Goal: Use online tool/utility

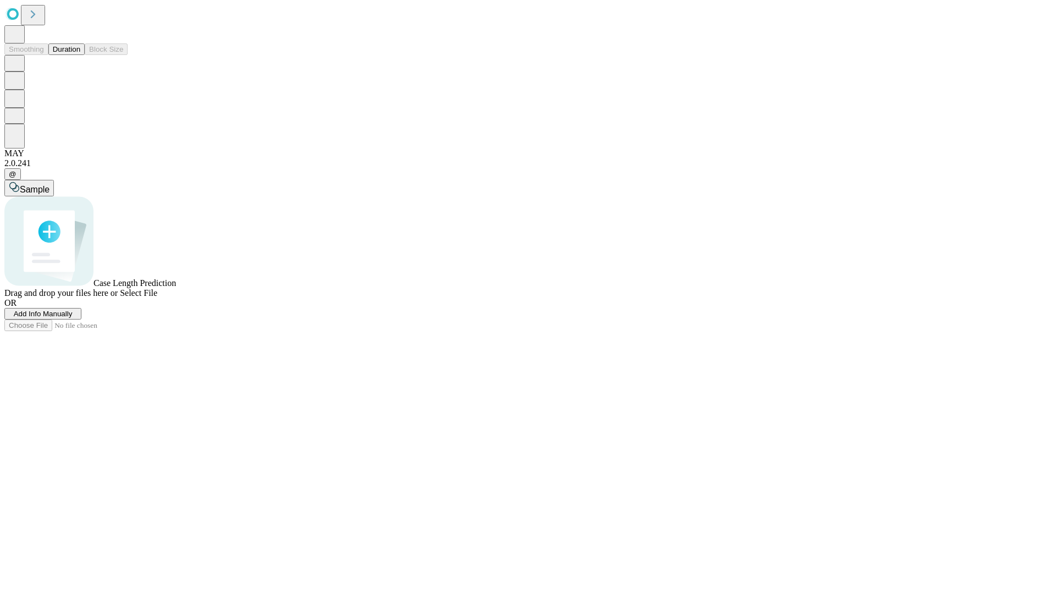
click at [80, 55] on button "Duration" at bounding box center [66, 49] width 36 height 12
click at [73, 318] on span "Add Info Manually" at bounding box center [43, 314] width 59 height 8
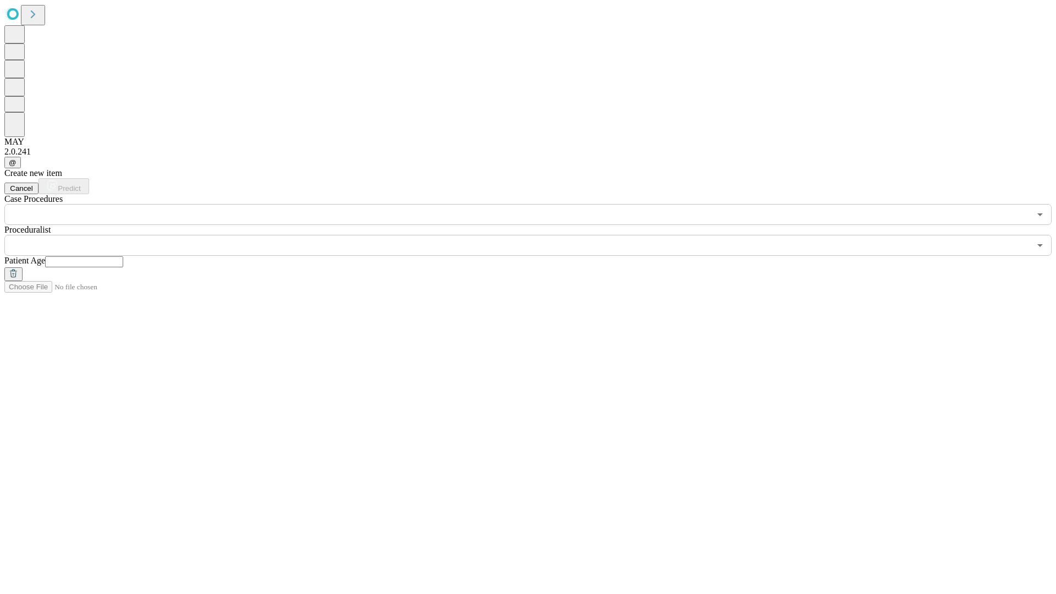
click at [123, 256] on input "text" at bounding box center [84, 261] width 78 height 11
type input "**"
click at [536, 235] on input "text" at bounding box center [517, 245] width 1026 height 21
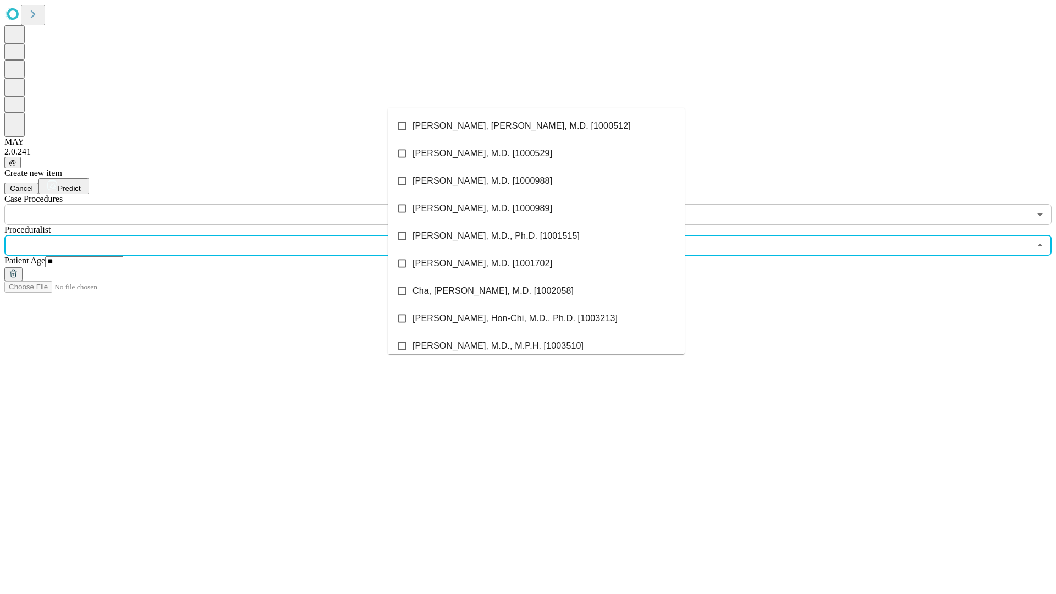
click at [536, 126] on li "[PERSON_NAME], [PERSON_NAME], M.D. [1000512]" at bounding box center [536, 125] width 297 height 27
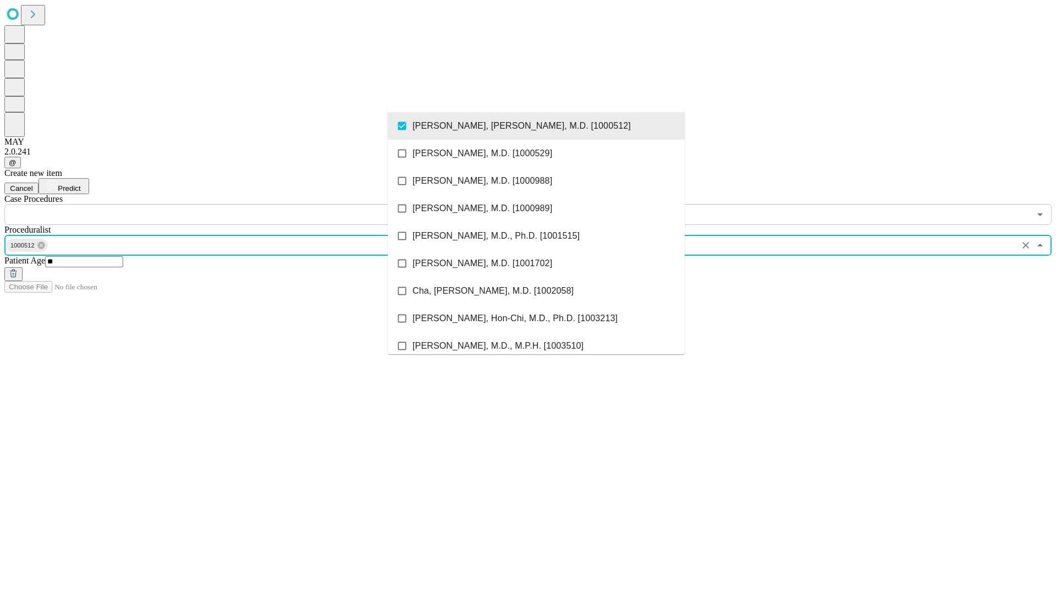
click at [231, 204] on input "text" at bounding box center [517, 214] width 1026 height 21
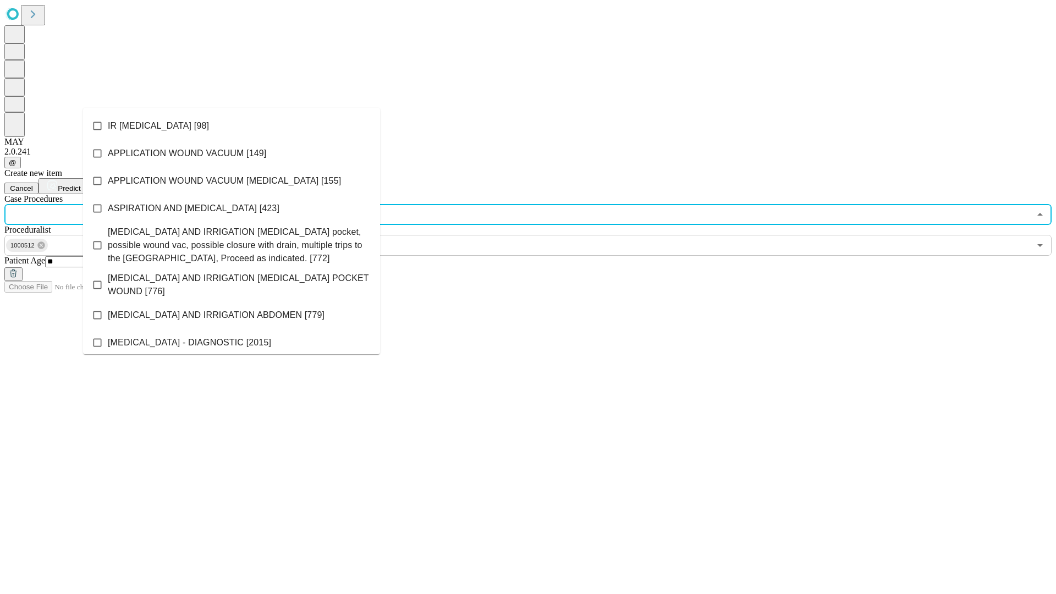
click at [232, 126] on li "IR [MEDICAL_DATA] [98]" at bounding box center [231, 125] width 297 height 27
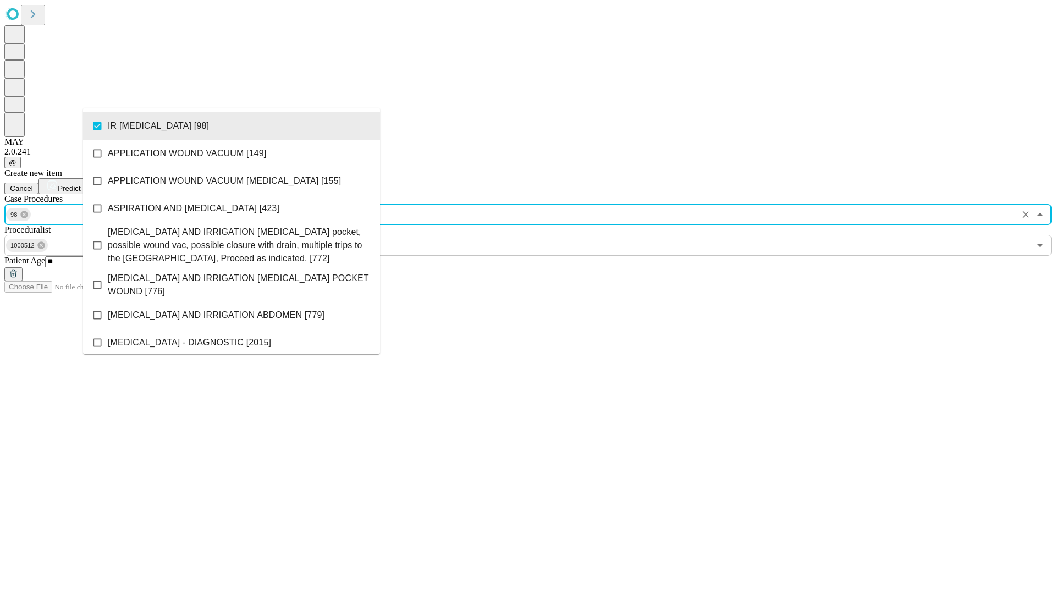
click at [80, 184] on span "Predict" at bounding box center [69, 188] width 23 height 8
